Goal: Task Accomplishment & Management: Manage account settings

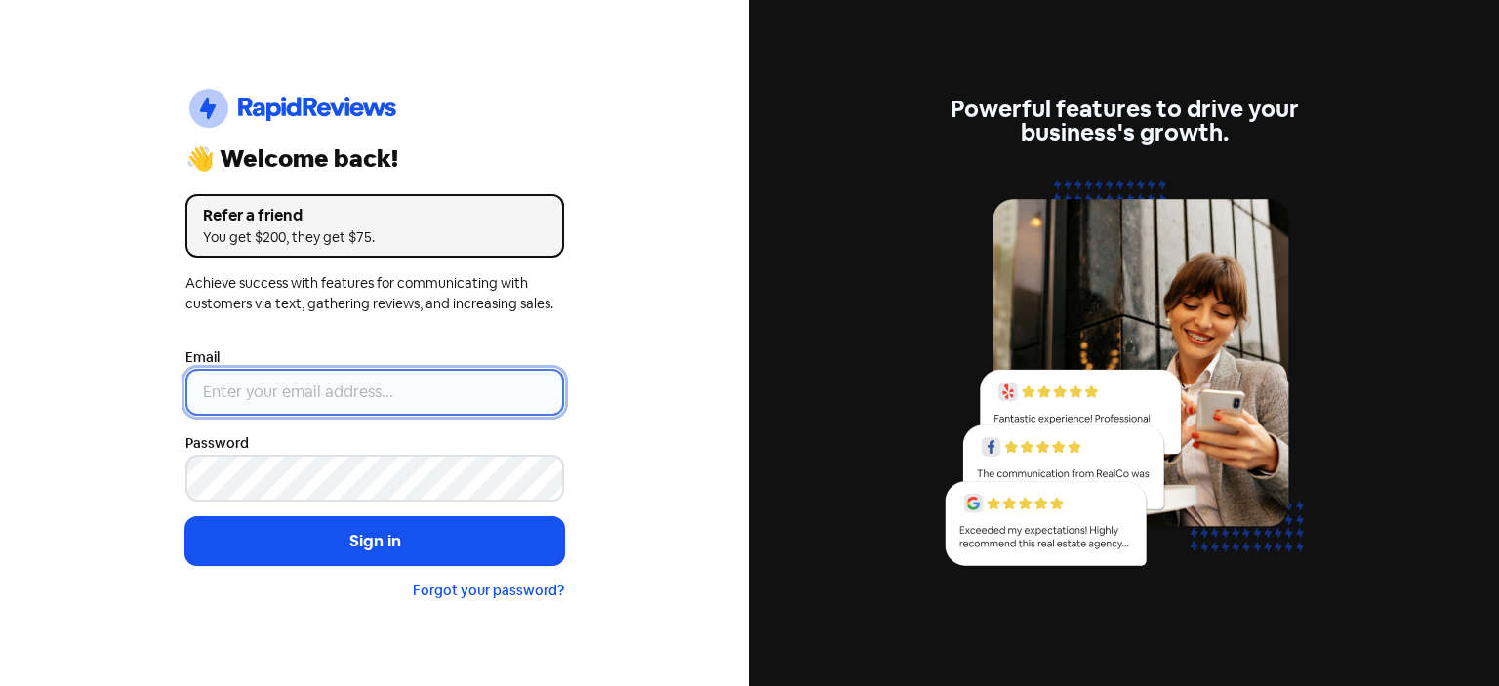
type input "[EMAIL_ADDRESS][DOMAIN_NAME]"
click at [424, 377] on input "[EMAIL_ADDRESS][DOMAIN_NAME]" at bounding box center [374, 392] width 379 height 47
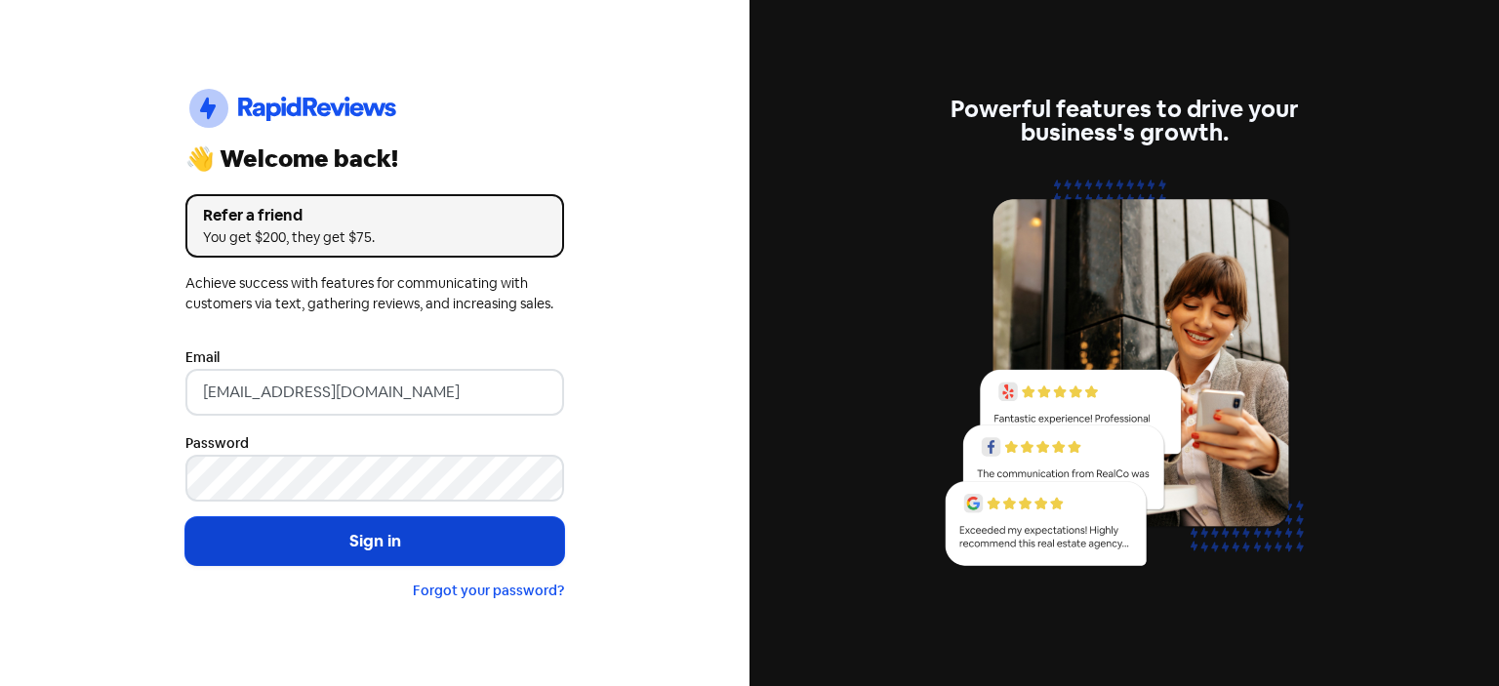
click at [432, 535] on button "Sign in" at bounding box center [374, 541] width 379 height 49
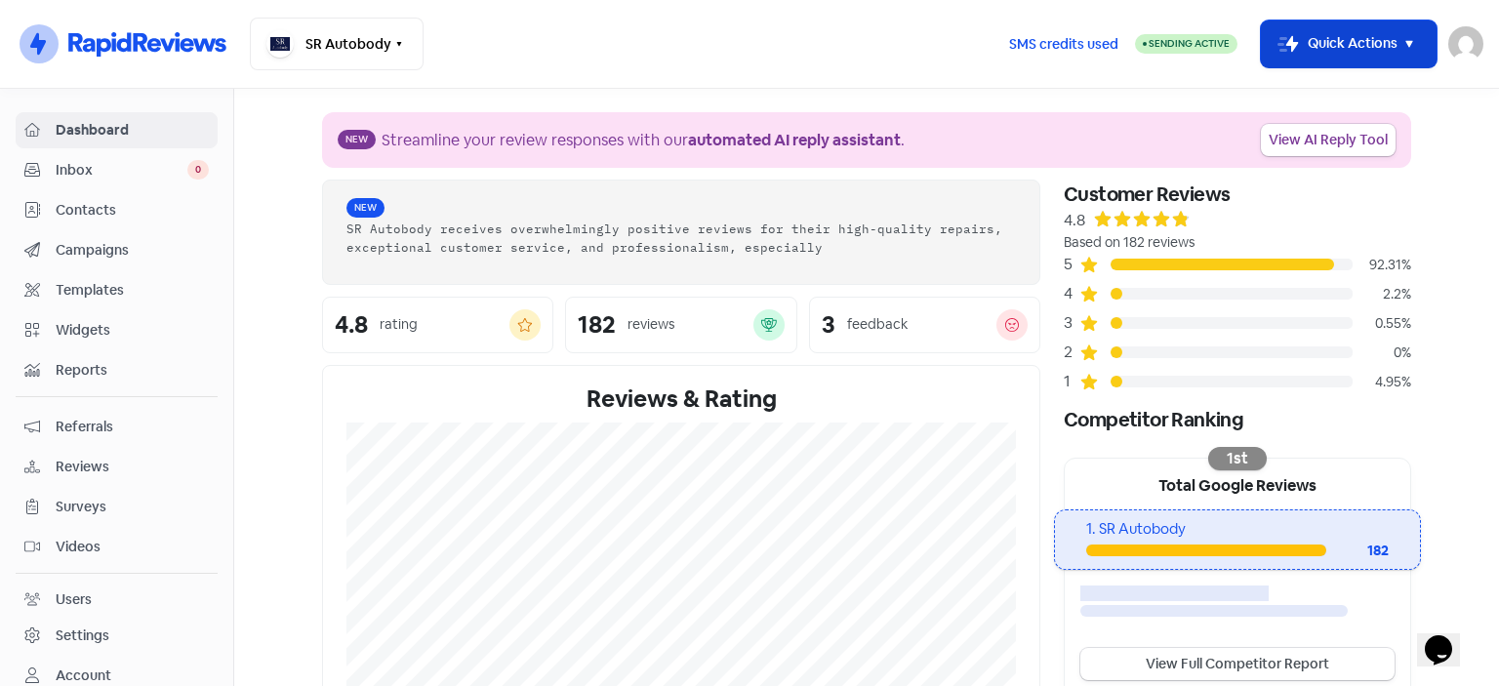
click at [1414, 46] on icon "button" at bounding box center [1409, 43] width 23 height 23
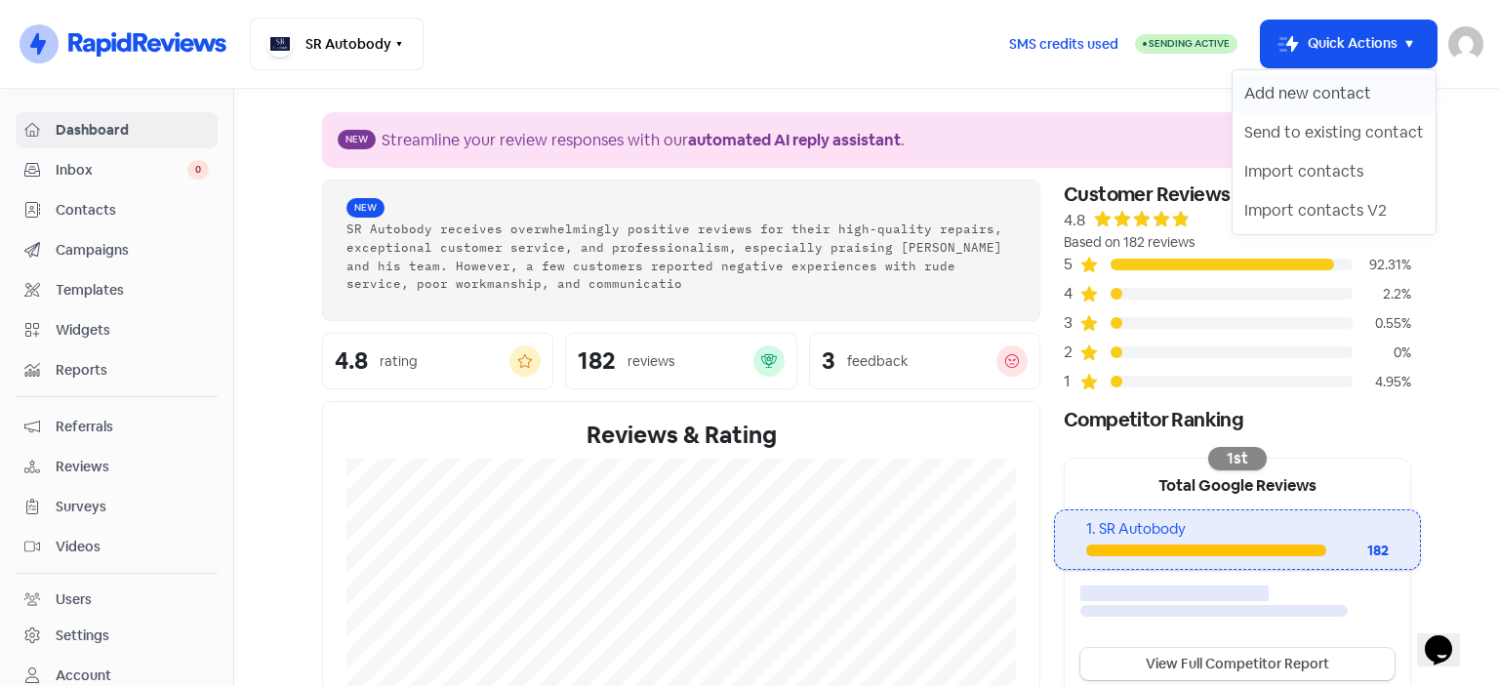
click at [1362, 96] on button "Add new contact" at bounding box center [1334, 93] width 203 height 39
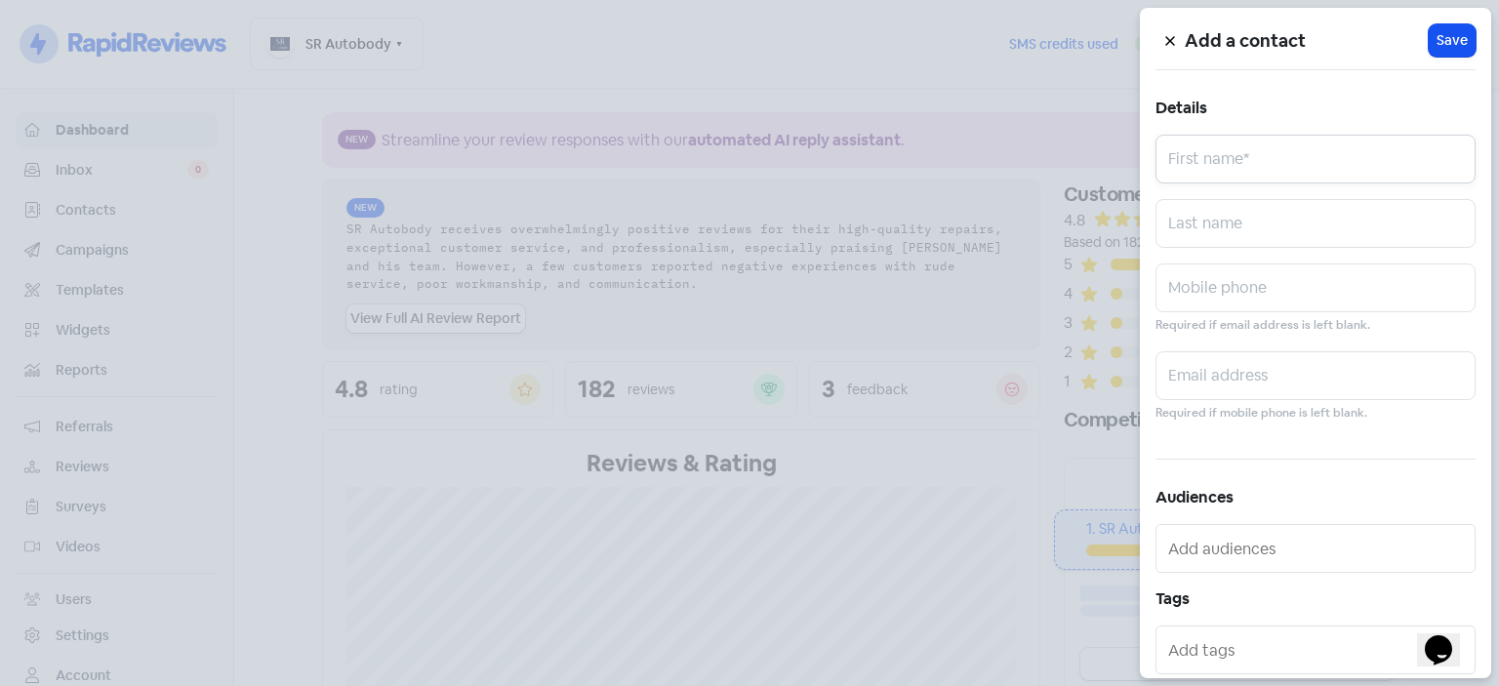
click at [1199, 161] on input "text" at bounding box center [1316, 159] width 320 height 49
type input "[PERSON_NAME]"
click at [1235, 230] on input "text" at bounding box center [1316, 223] width 320 height 49
type input "SHEDDON"
click at [1226, 264] on input "text" at bounding box center [1316, 288] width 320 height 49
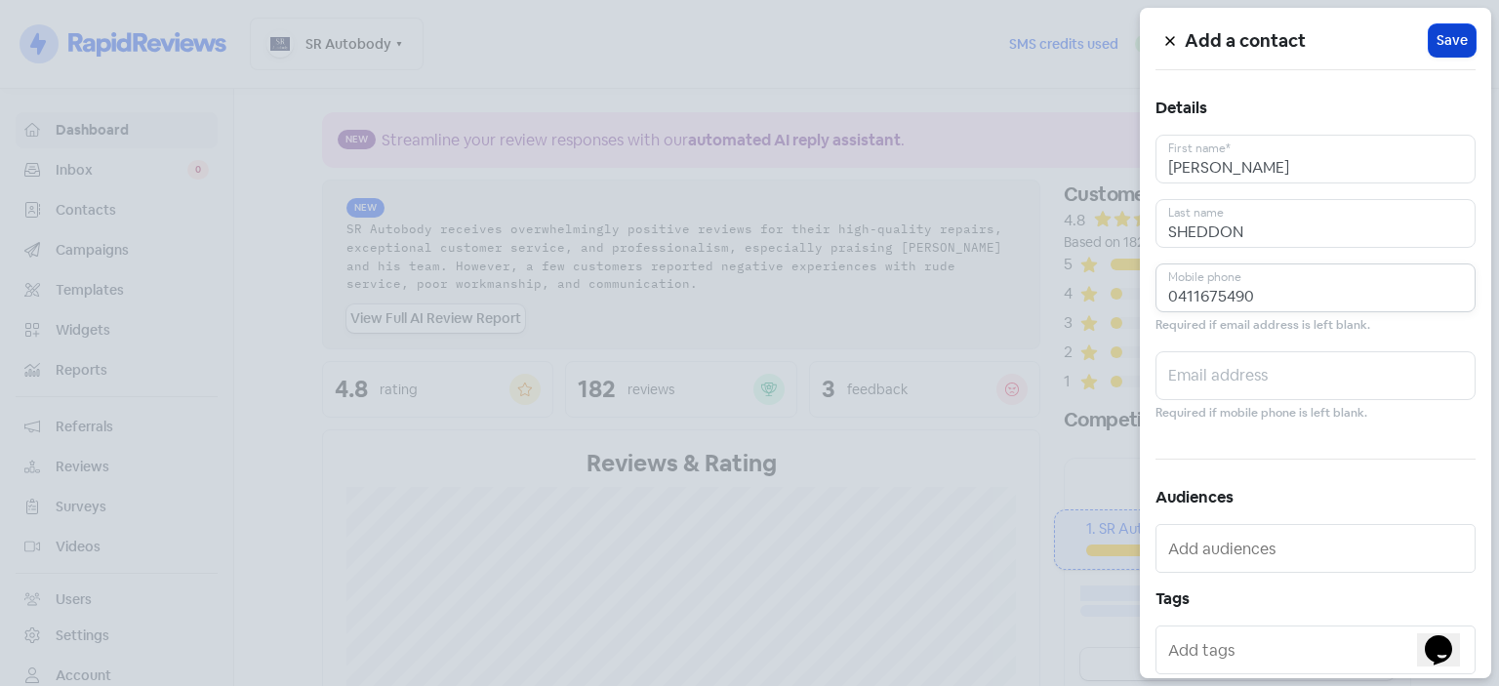
type input "0411675490"
click at [1448, 49] on span "Save" at bounding box center [1452, 40] width 31 height 21
